Goal: Task Accomplishment & Management: Manage account settings

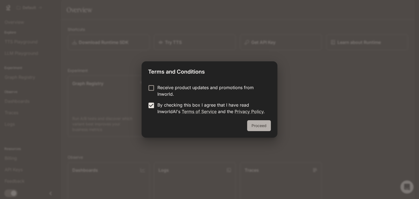
click at [258, 124] on button "Proceed" at bounding box center [259, 125] width 24 height 11
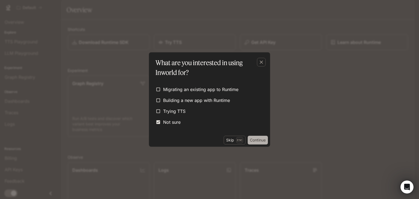
click at [256, 139] on button "Continue" at bounding box center [258, 140] width 20 height 9
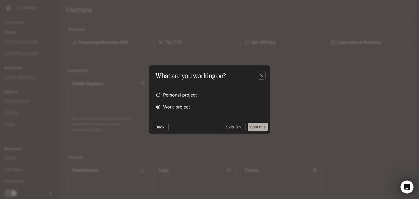
click at [259, 125] on button "Continue" at bounding box center [258, 127] width 20 height 9
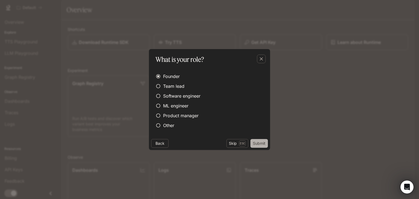
click at [261, 143] on button "Submit" at bounding box center [259, 143] width 17 height 9
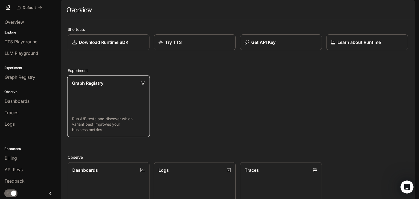
scroll to position [135, 0]
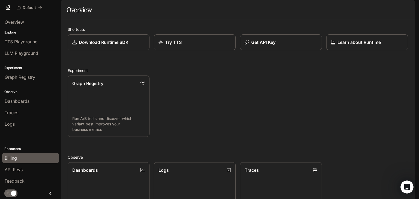
click at [9, 159] on span "Billing" at bounding box center [11, 158] width 12 height 7
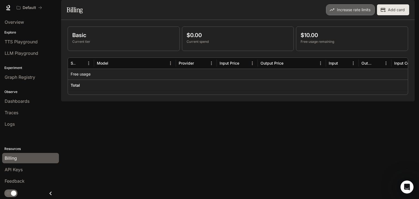
click at [358, 15] on button "Increase rate limits" at bounding box center [350, 9] width 49 height 11
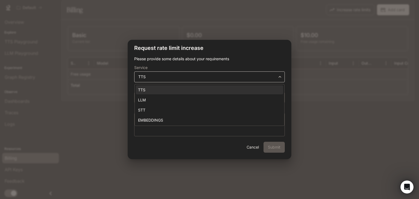
click at [279, 74] on body "**********" at bounding box center [209, 99] width 419 height 199
click at [279, 74] on div at bounding box center [209, 99] width 419 height 199
